Goal: Check status: Check status

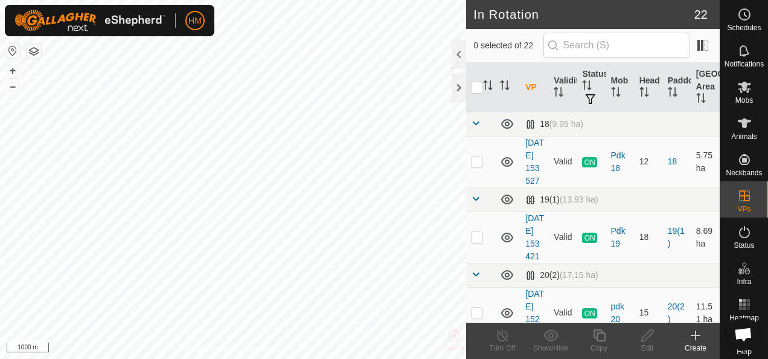
scroll to position [264, 0]
click at [737, 130] on icon at bounding box center [744, 123] width 14 height 14
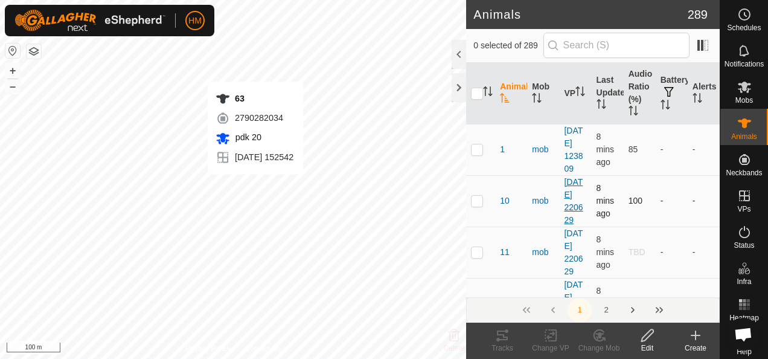
click at [564, 219] on link "[DATE] 220629" at bounding box center [573, 201] width 19 height 48
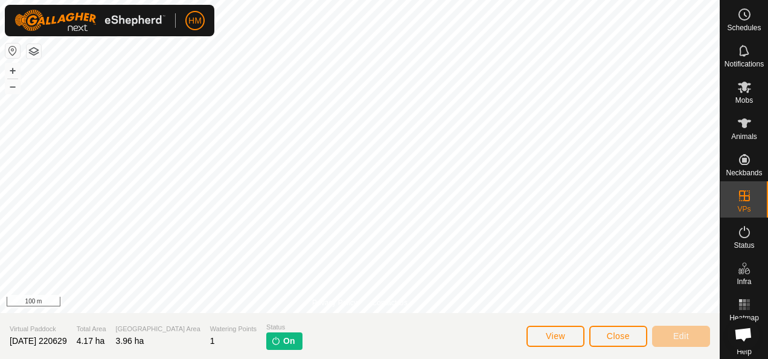
click at [745, 130] on es-animals-svg-icon at bounding box center [744, 122] width 22 height 19
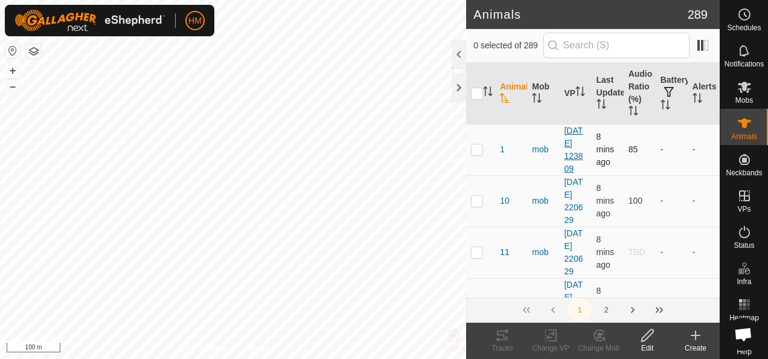
click at [569, 153] on link "[DATE] 123809" at bounding box center [573, 150] width 19 height 48
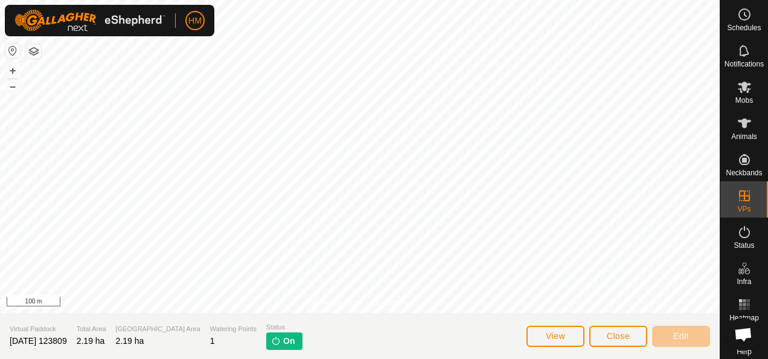
click at [727, 87] on div "Mobs" at bounding box center [744, 90] width 48 height 36
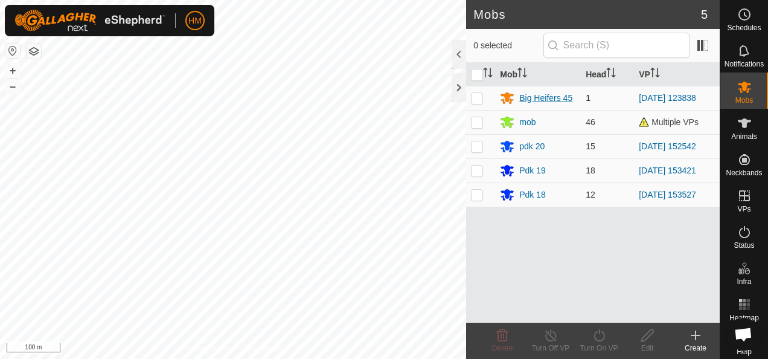
click at [517, 100] on div "Big Heifers 45" at bounding box center [538, 98] width 76 height 14
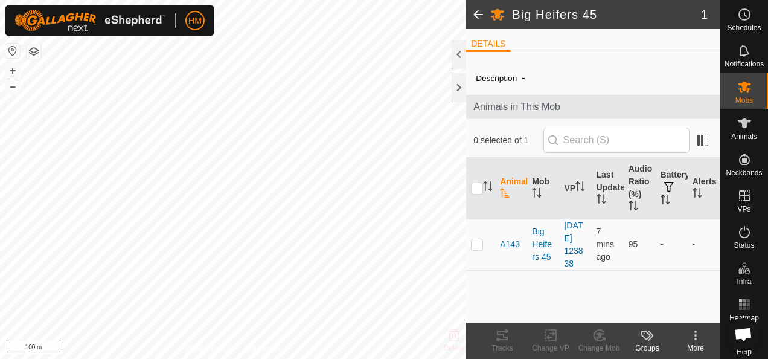
click at [524, 93] on div "Description - Animals in This Mob 0 selected of 1 Animal Mob VP Last Updated Au…" at bounding box center [593, 191] width 254 height 261
click at [473, 13] on span at bounding box center [478, 14] width 24 height 29
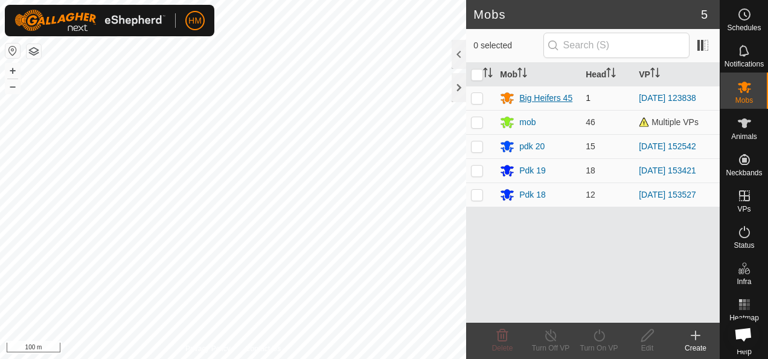
click at [552, 97] on div "Big Heifers 45" at bounding box center [545, 98] width 53 height 13
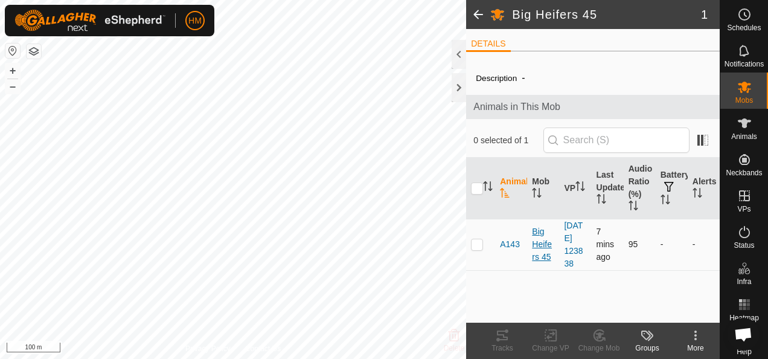
click at [551, 252] on div "Big Heifers 45" at bounding box center [543, 244] width 22 height 38
click at [566, 251] on link "[DATE] 123838" at bounding box center [573, 244] width 19 height 48
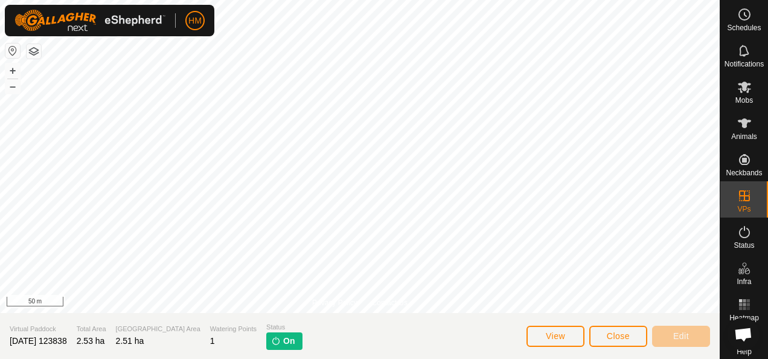
click at [739, 300] on rect at bounding box center [740, 300] width 3 height 3
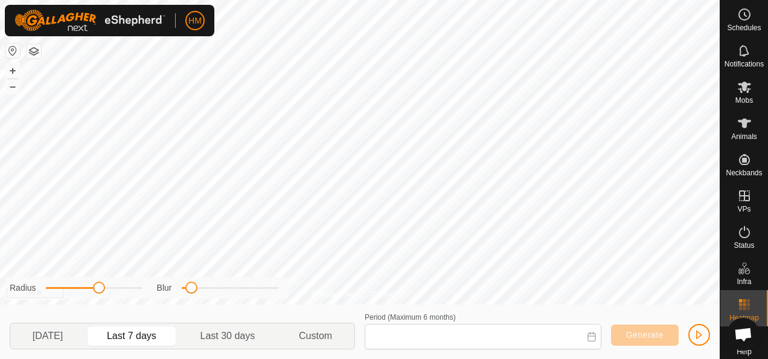
type input "[DATE] - [DATE]"
click at [639, 328] on button "Generate" at bounding box center [645, 334] width 68 height 21
click at [694, 330] on span "button" at bounding box center [699, 335] width 10 height 10
